Goal: Find contact information: Obtain details needed to contact an individual or organization

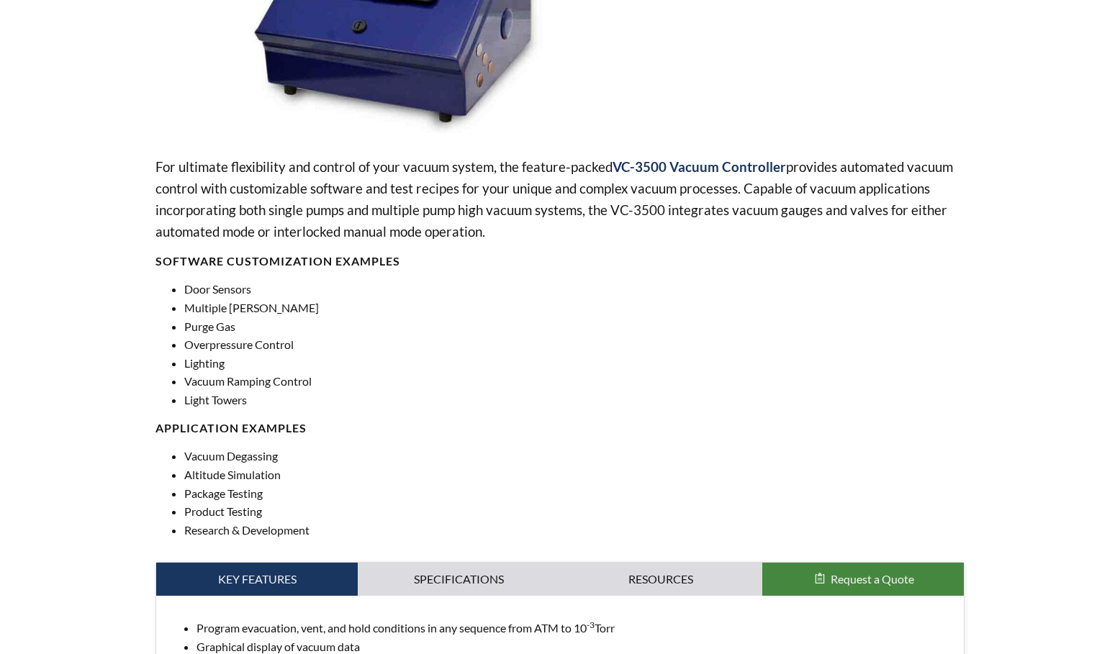
scroll to position [360, 0]
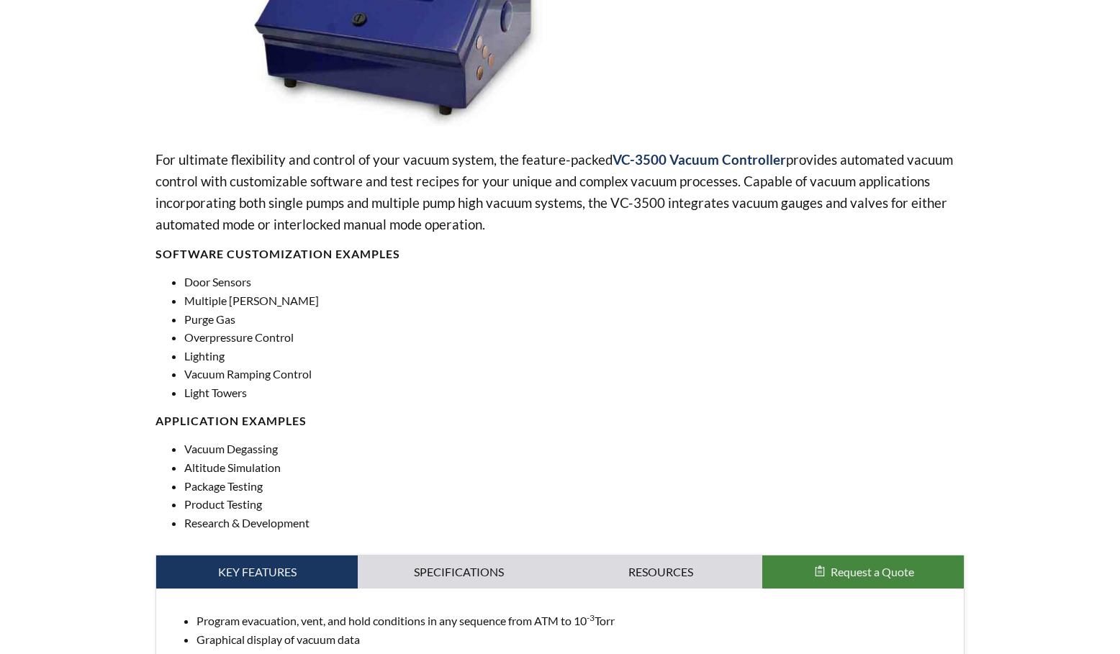
select select "Language Translate Widget"
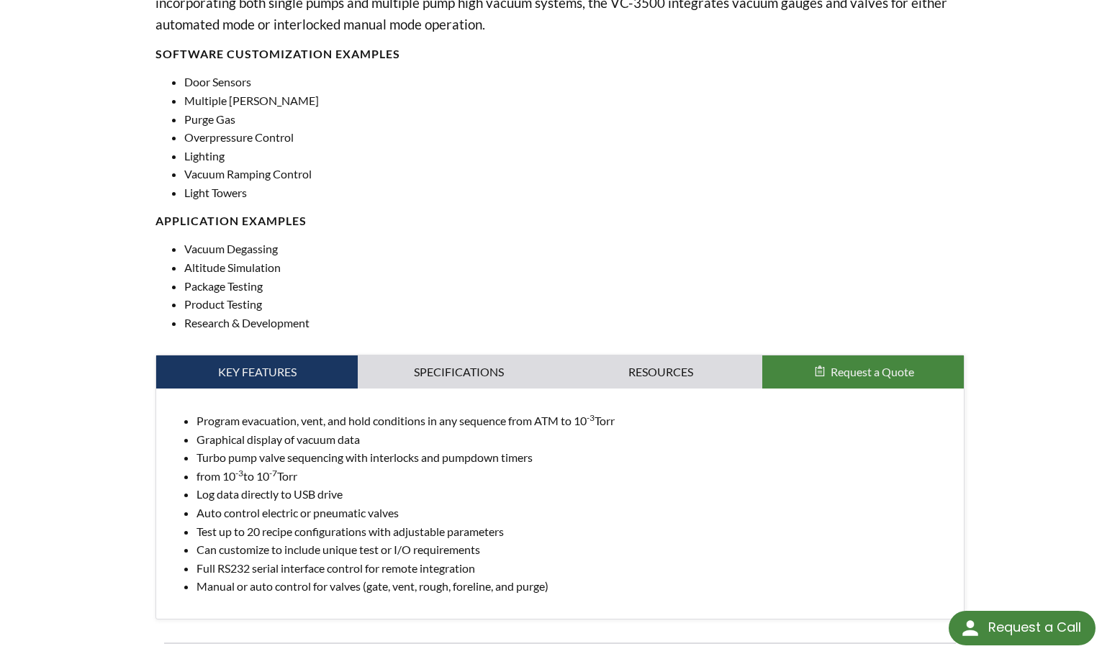
scroll to position [648, 0]
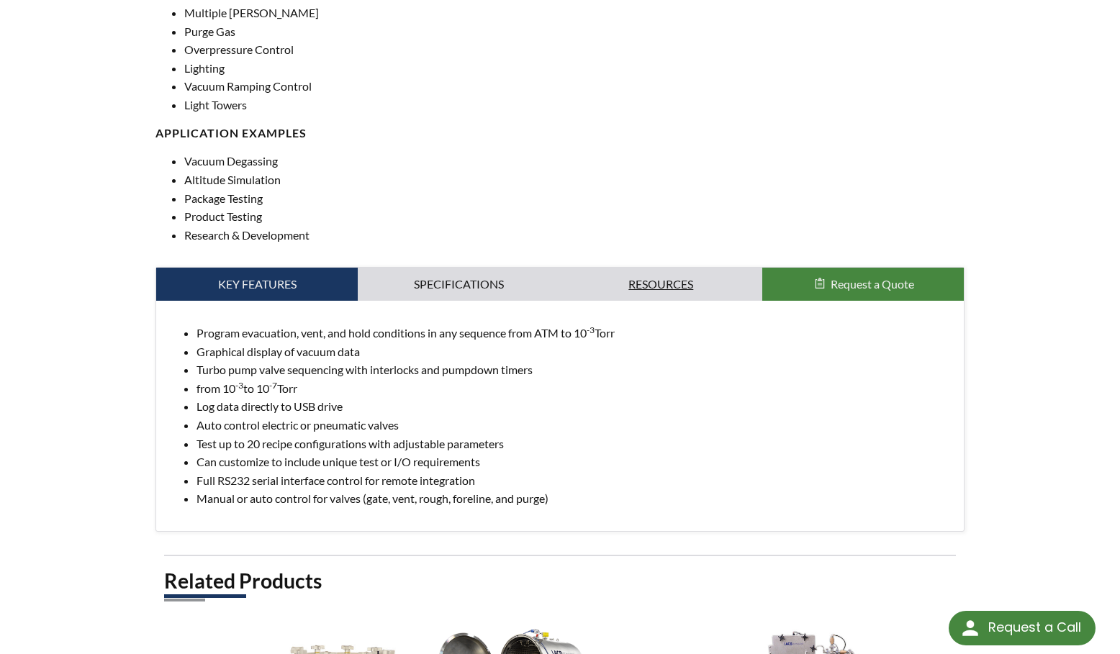
click at [646, 282] on link "Resources" at bounding box center [661, 284] width 202 height 33
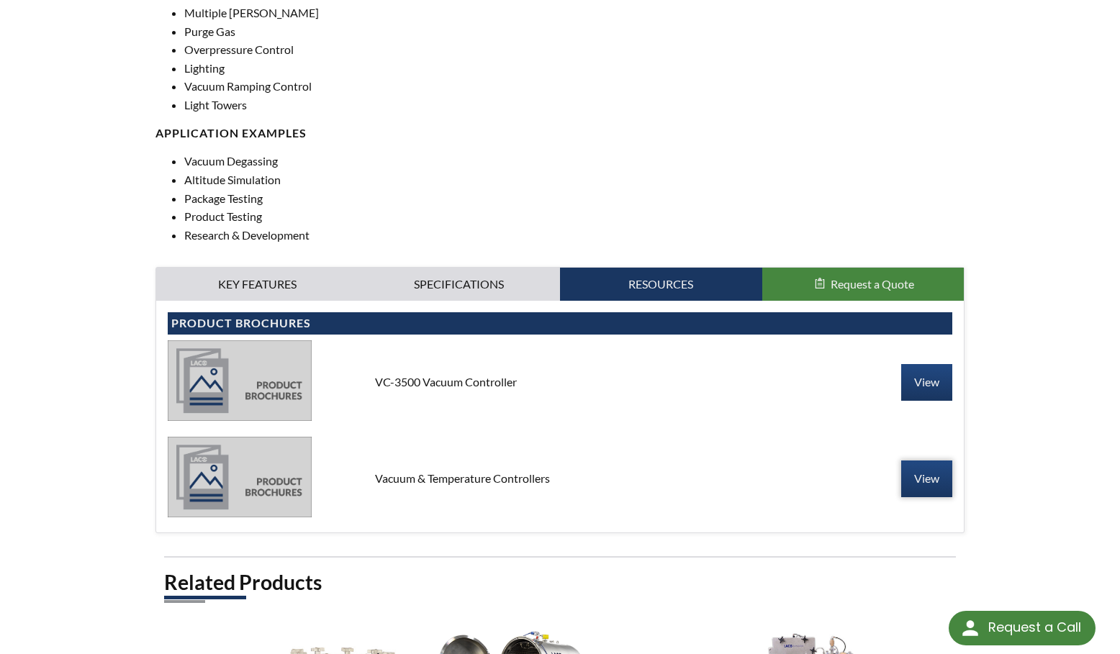
click at [927, 476] on link "View" at bounding box center [926, 478] width 51 height 36
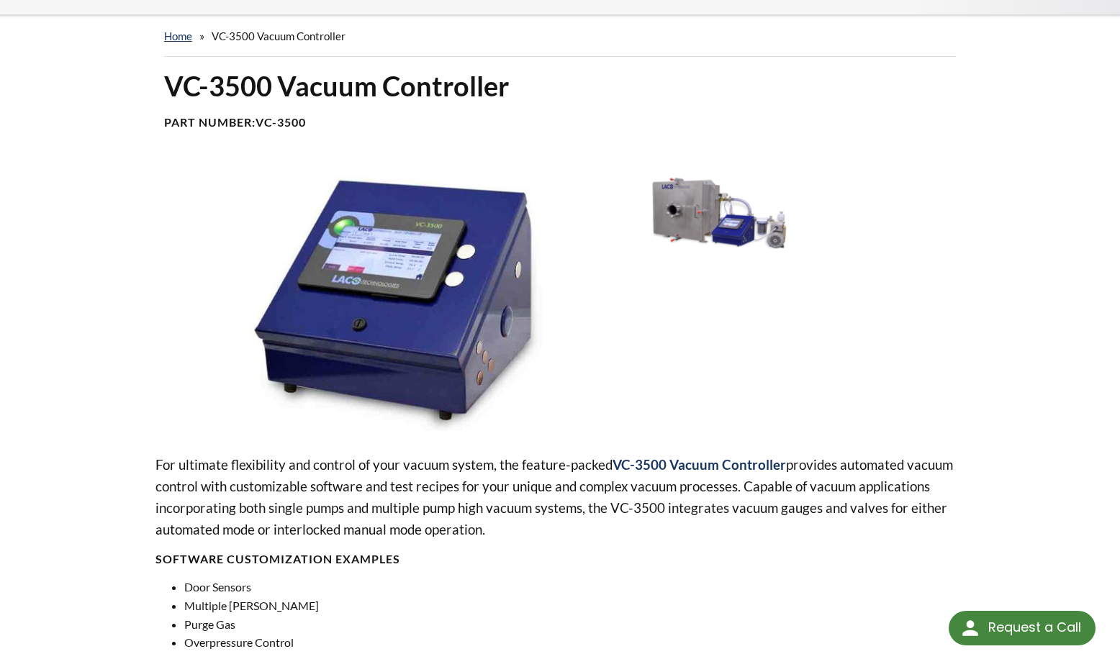
scroll to position [0, 0]
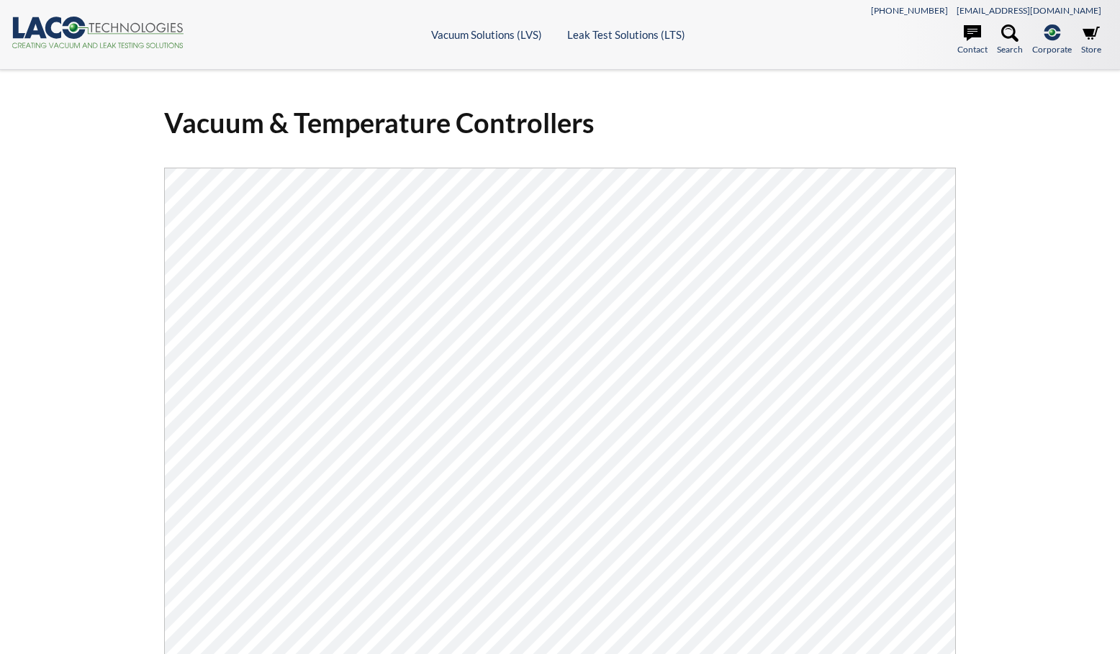
select select "Language Translate Widget"
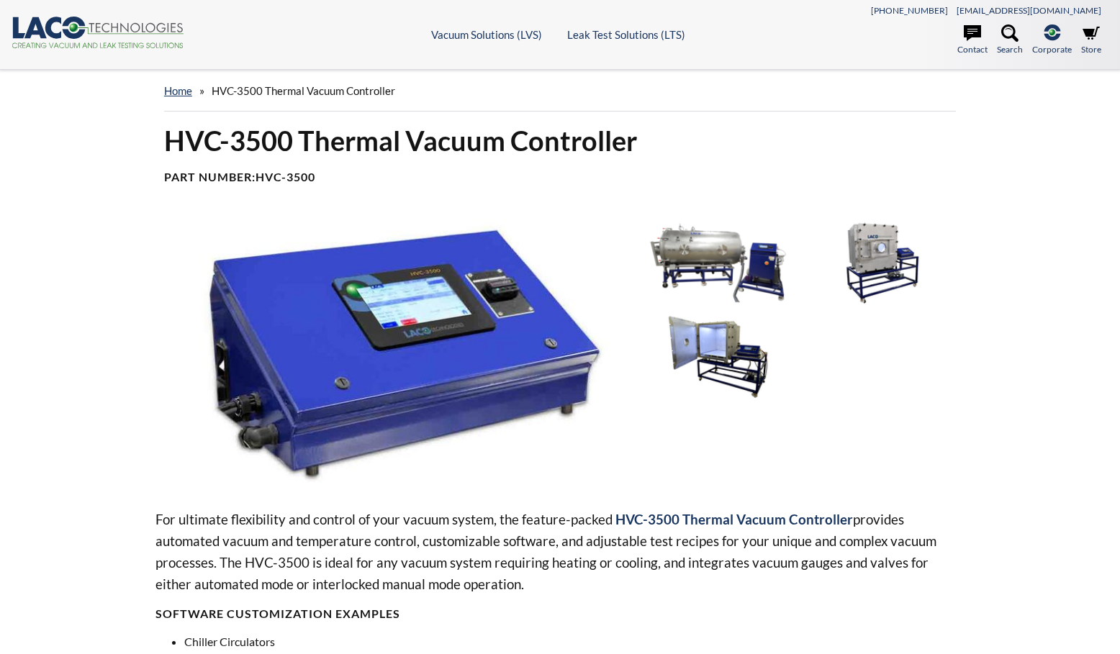
select select "Language Translate Widget"
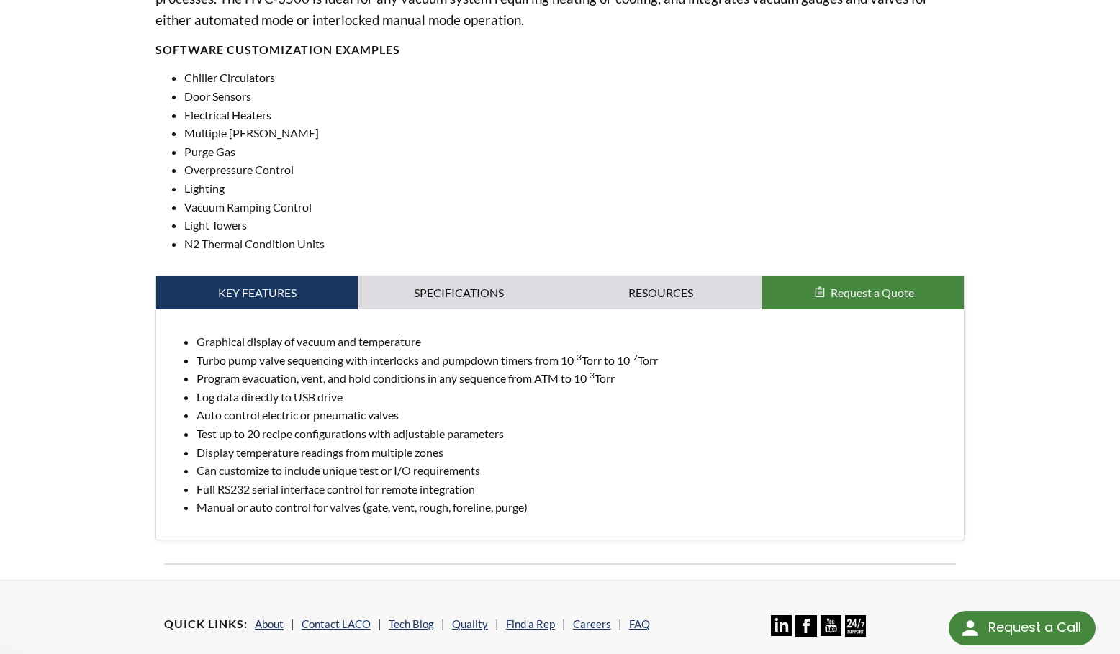
scroll to position [648, 0]
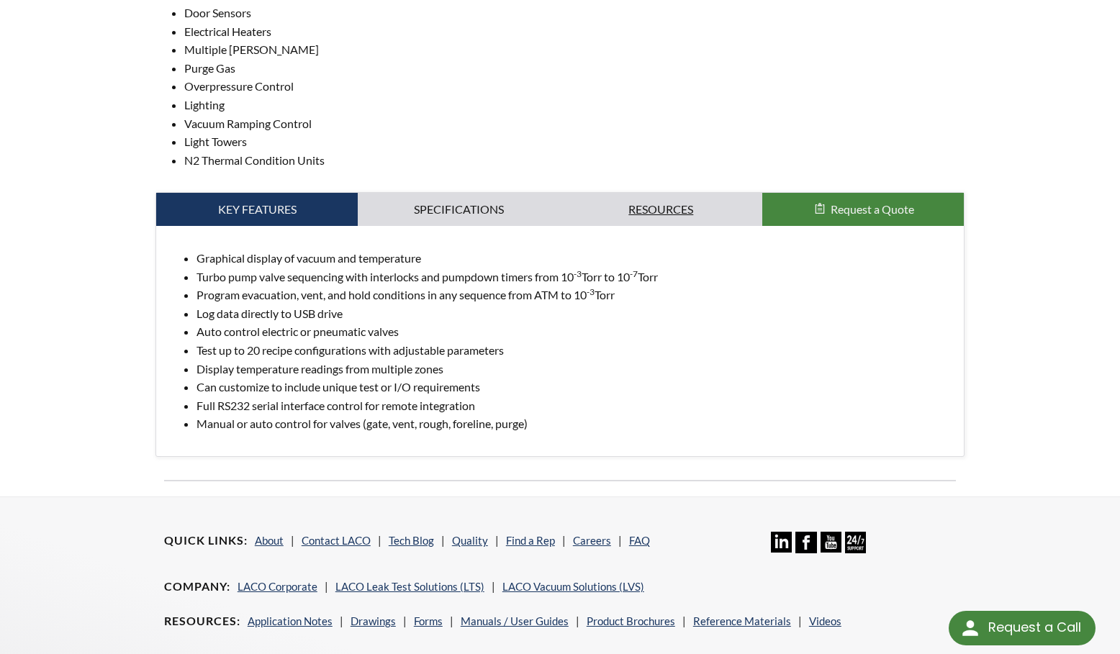
click at [658, 204] on link "Resources" at bounding box center [661, 209] width 202 height 33
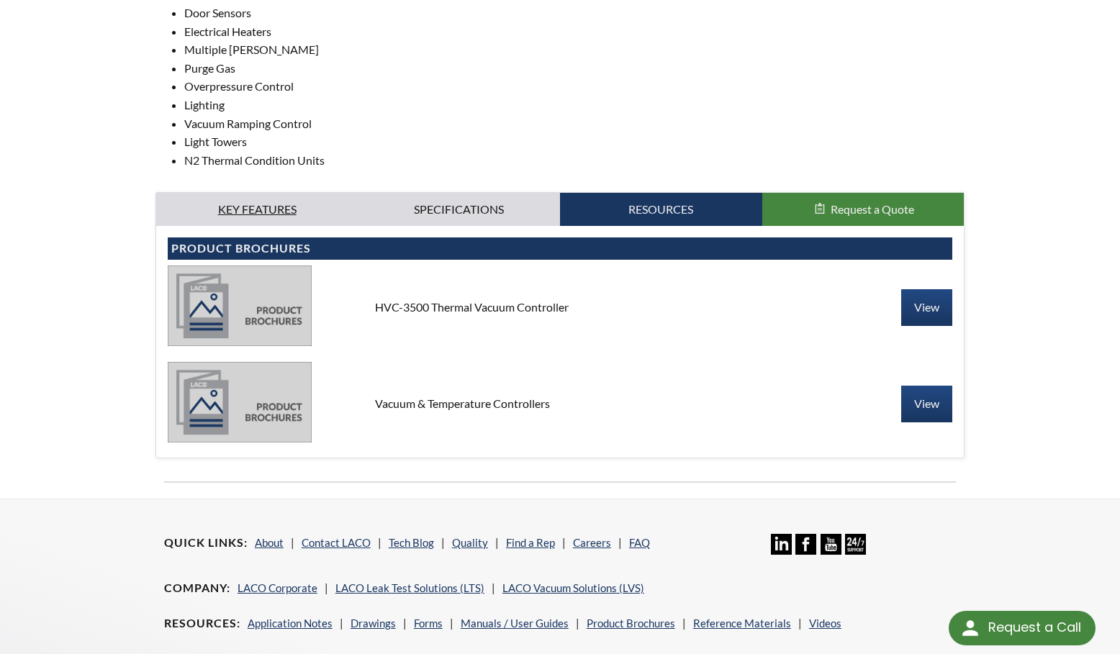
click at [257, 206] on link "Key Features" at bounding box center [257, 209] width 202 height 33
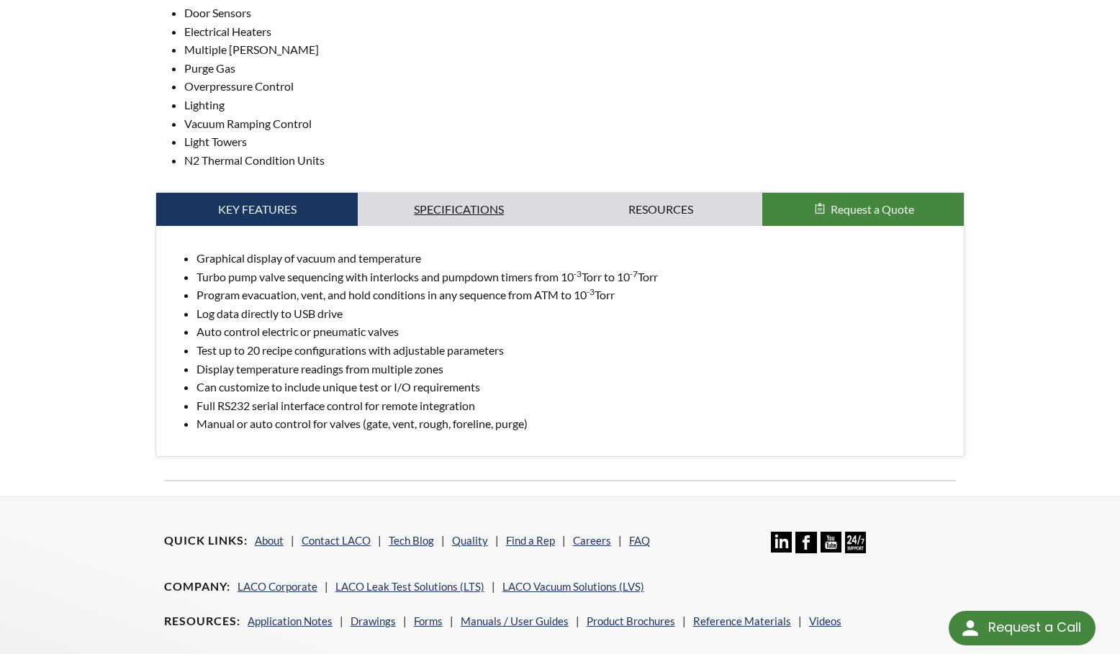
click at [486, 209] on link "Specifications" at bounding box center [459, 209] width 202 height 33
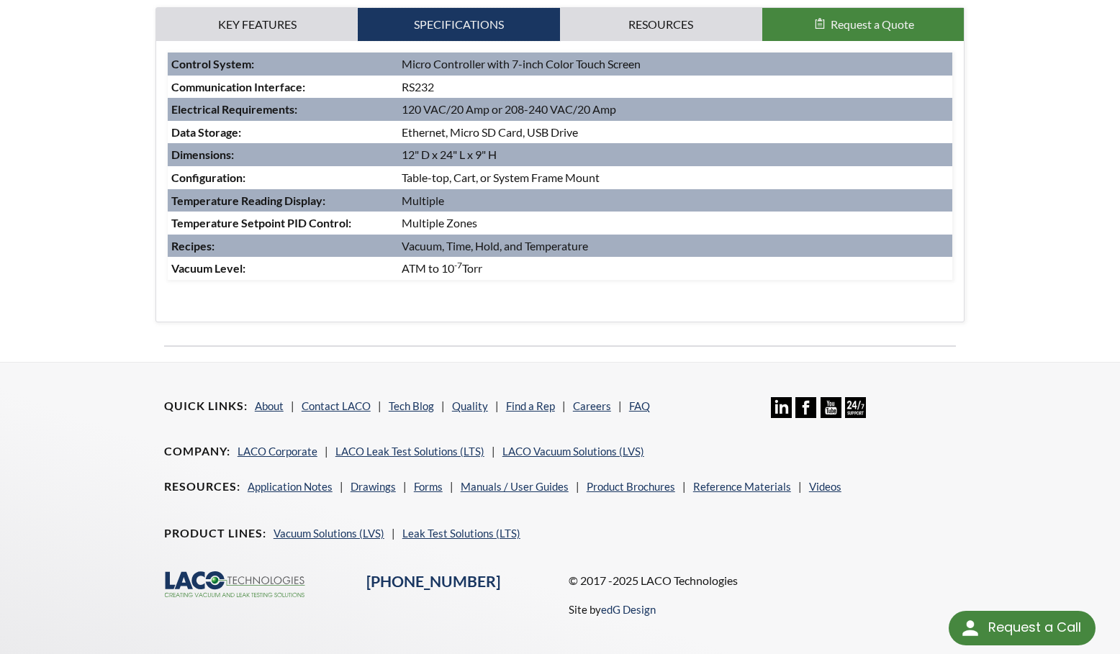
scroll to position [873, 0]
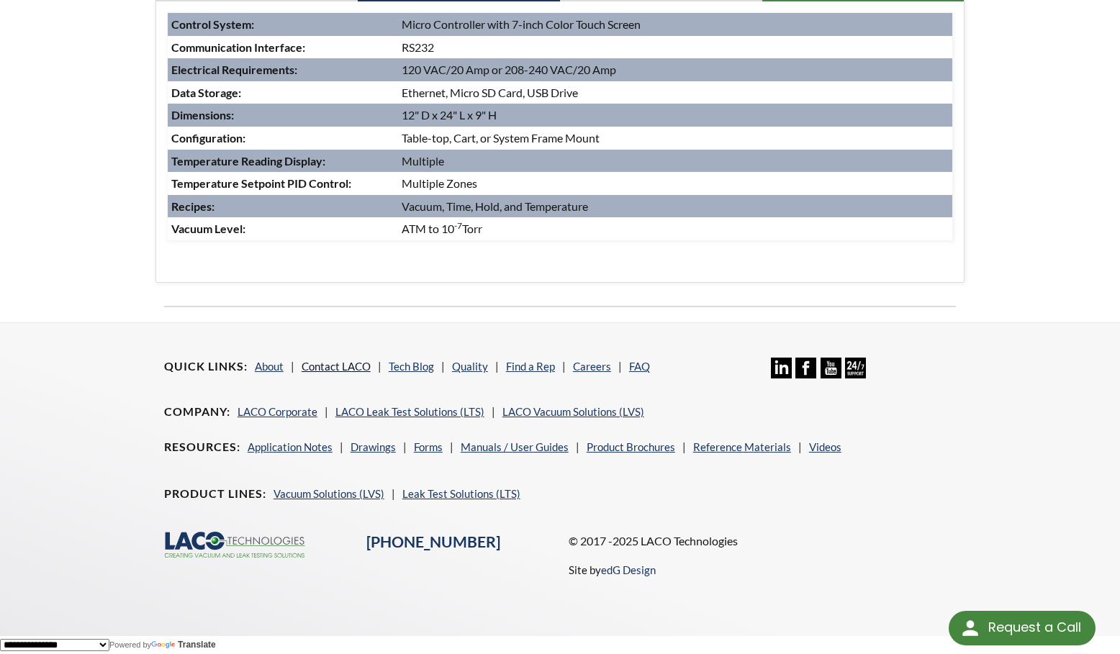
click at [361, 368] on link "Contact LACO" at bounding box center [335, 366] width 69 height 13
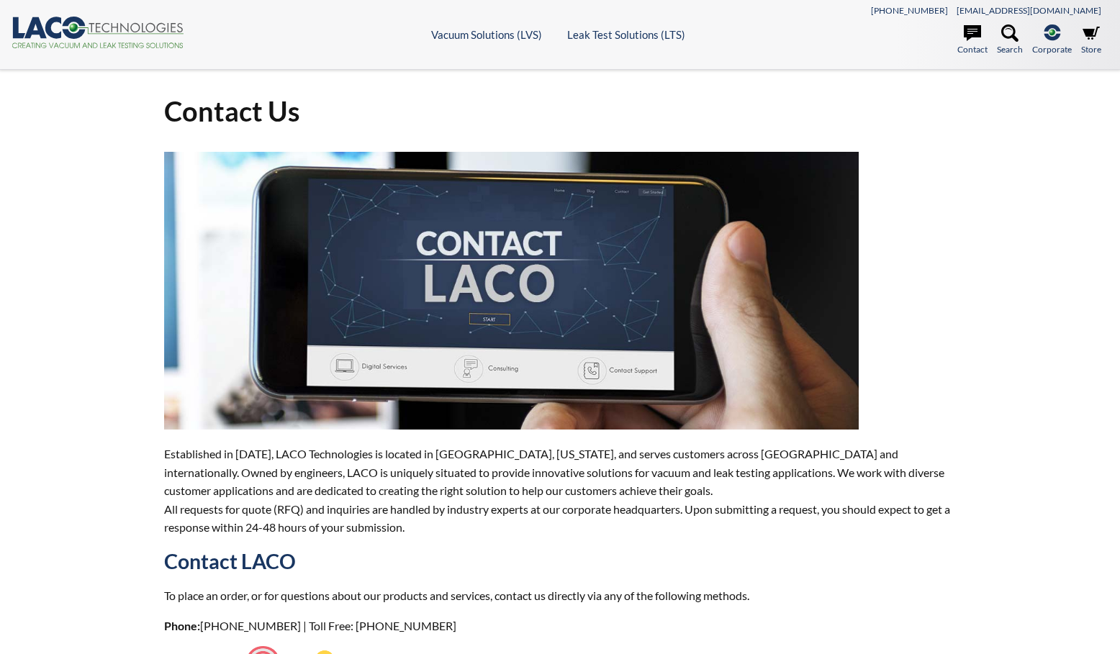
select select "Language Translate Widget"
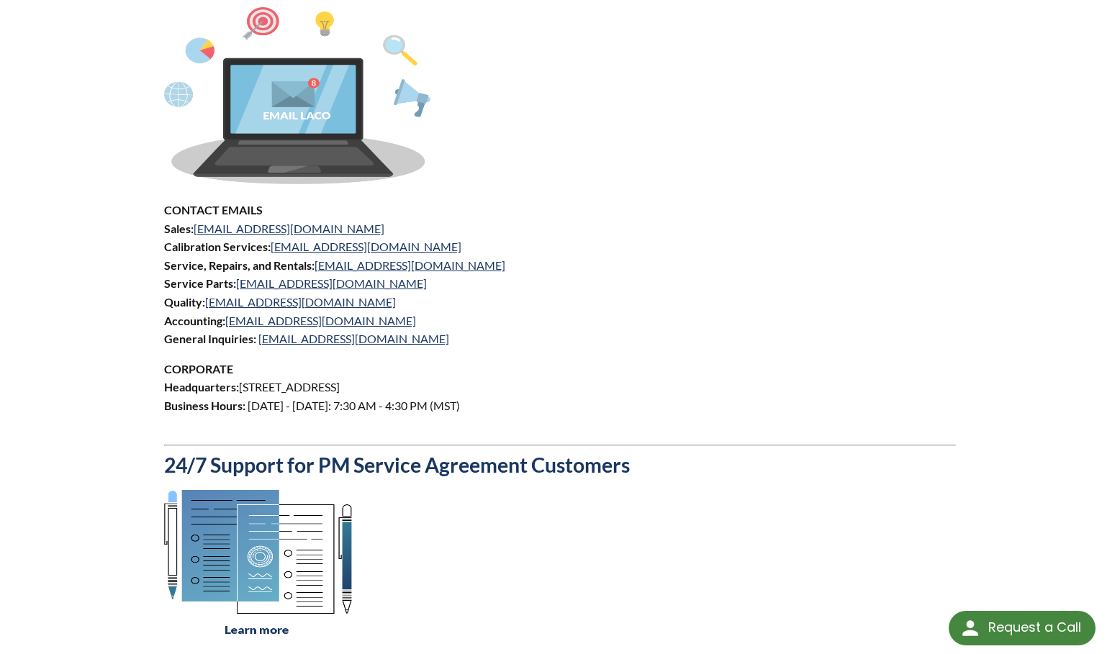
scroll to position [648, 0]
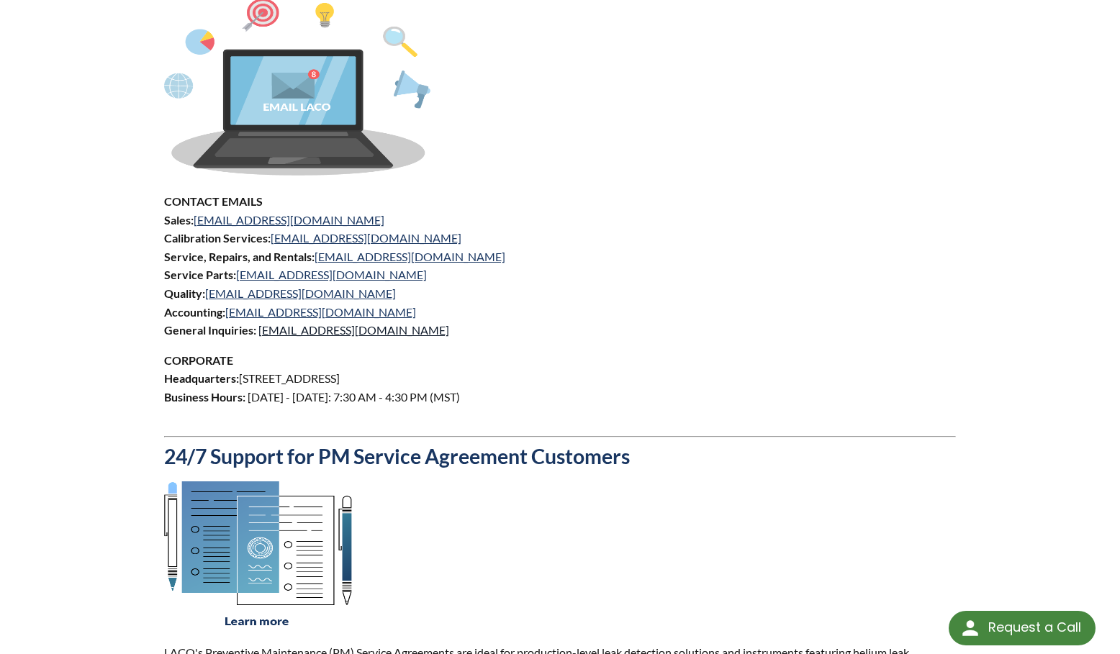
drag, startPoint x: 337, startPoint y: 332, endPoint x: 353, endPoint y: 329, distance: 15.4
click at [340, 332] on link "[EMAIL_ADDRESS][DOMAIN_NAME]" at bounding box center [353, 330] width 191 height 14
